Goal: Check status: Check status

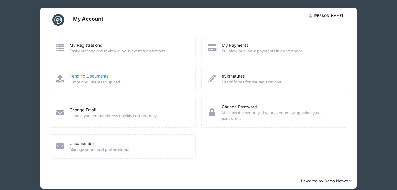
click at [91, 77] on link "Pending Documents" at bounding box center [88, 76] width 39 height 6
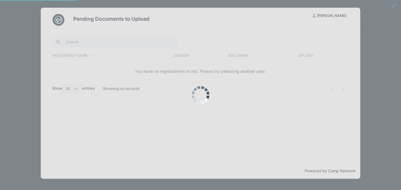
select select "50"
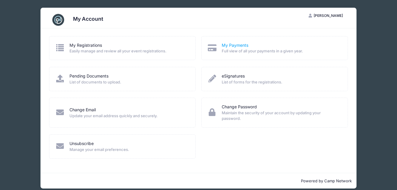
click at [239, 44] on link "My Payments" at bounding box center [235, 45] width 27 height 6
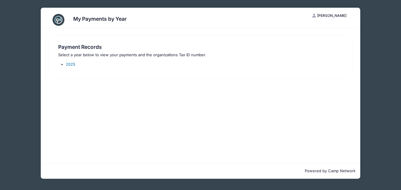
click at [73, 64] on link "2025" at bounding box center [70, 64] width 9 height 5
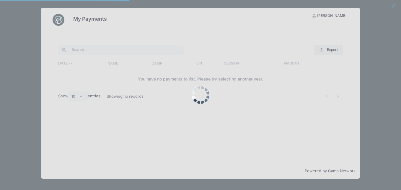
select select "10"
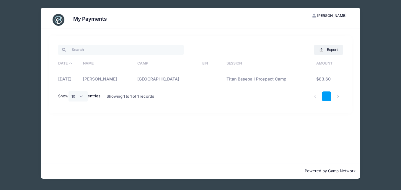
click at [326, 96] on link "1" at bounding box center [327, 96] width 10 height 10
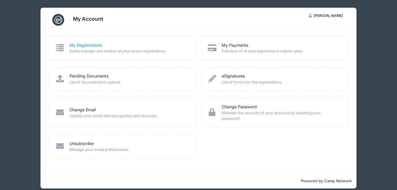
click at [87, 44] on link "My Registrations" at bounding box center [85, 45] width 32 height 6
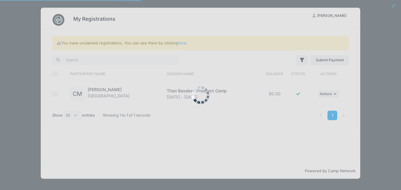
select select "50"
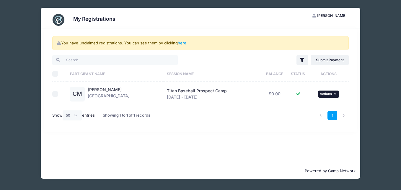
click at [334, 93] on icon "button" at bounding box center [336, 93] width 4 height 3
click at [320, 109] on link "View Registration" at bounding box center [309, 106] width 53 height 11
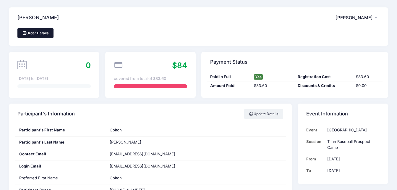
click at [41, 33] on link "Order Details" at bounding box center [35, 33] width 36 height 10
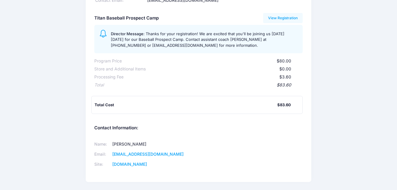
scroll to position [83, 0]
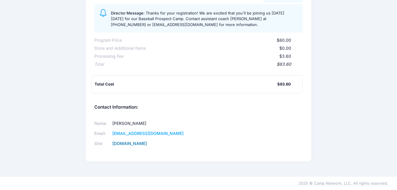
click at [141, 142] on link "[DOMAIN_NAME]" at bounding box center [129, 143] width 35 height 5
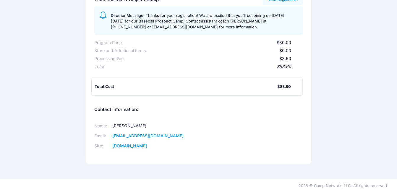
scroll to position [83, 0]
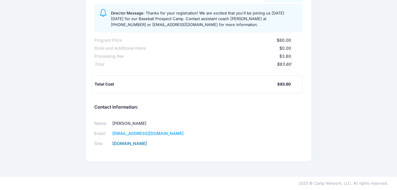
click at [147, 145] on link "[DOMAIN_NAME]" at bounding box center [129, 143] width 35 height 5
